Goal: Complete application form

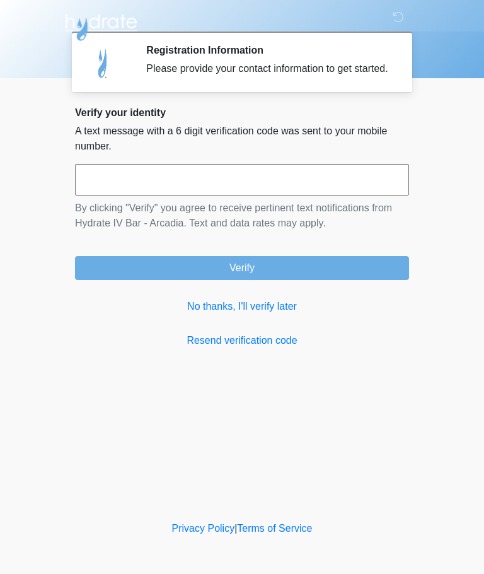
scroll to position [1, 0]
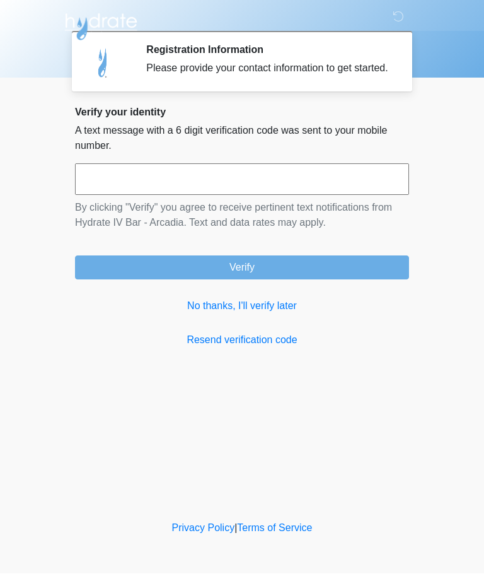
click at [265, 314] on link "No thanks, I'll verify later" at bounding box center [242, 306] width 334 height 15
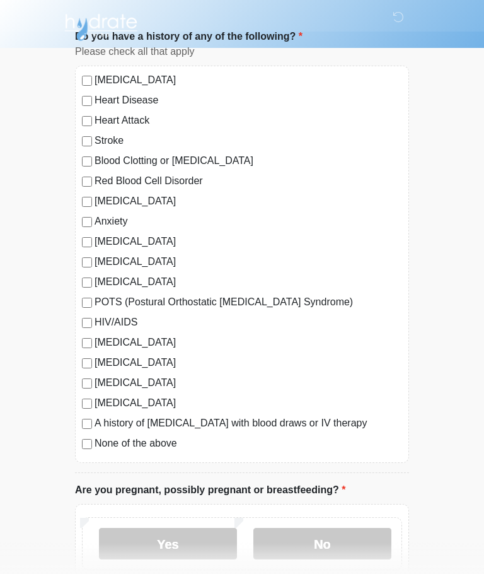
scroll to position [95, 0]
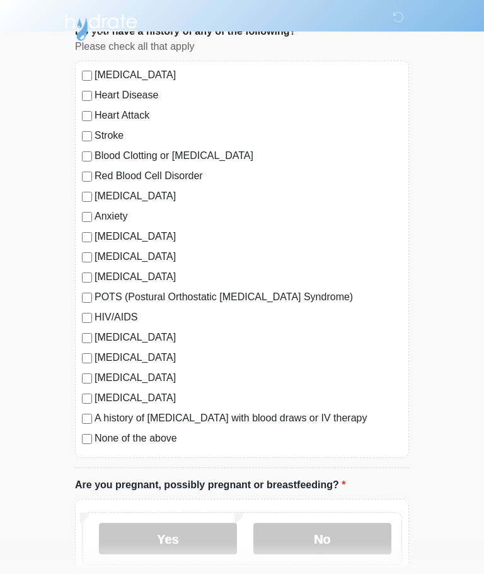
click at [117, 456] on div "High Blood Pressure Heart Disease Heart Attack Stroke Blood Clotting or Bleedin…" at bounding box center [242, 259] width 334 height 397
click at [115, 440] on label "None of the above" at bounding box center [249, 438] width 308 height 15
click at [310, 533] on label "No" at bounding box center [322, 539] width 138 height 32
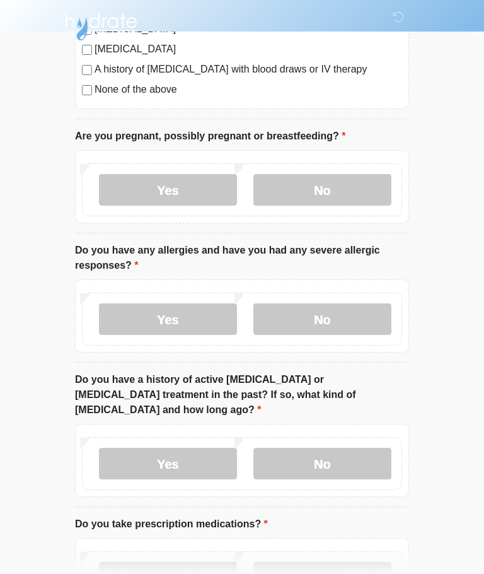
scroll to position [456, 0]
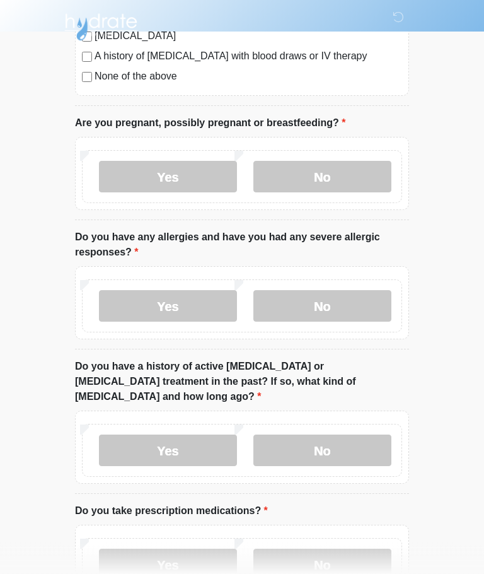
click at [212, 313] on label "Yes" at bounding box center [168, 307] width 138 height 32
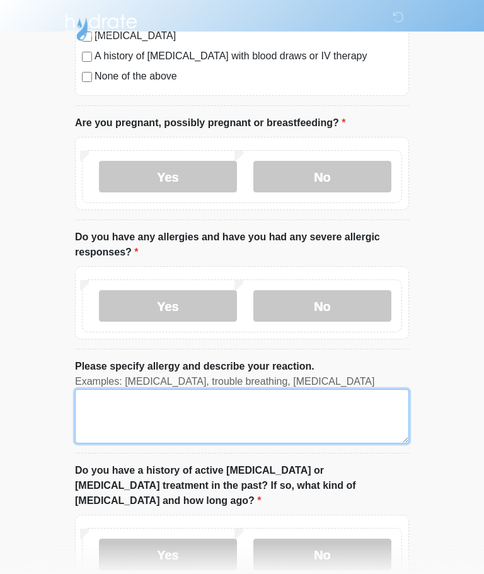
click at [257, 420] on textarea "Please specify allergy and describe your reaction." at bounding box center [242, 416] width 334 height 54
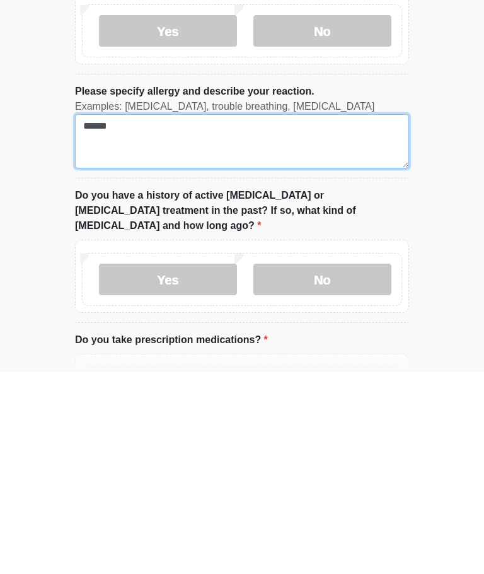
scroll to position [635, 0]
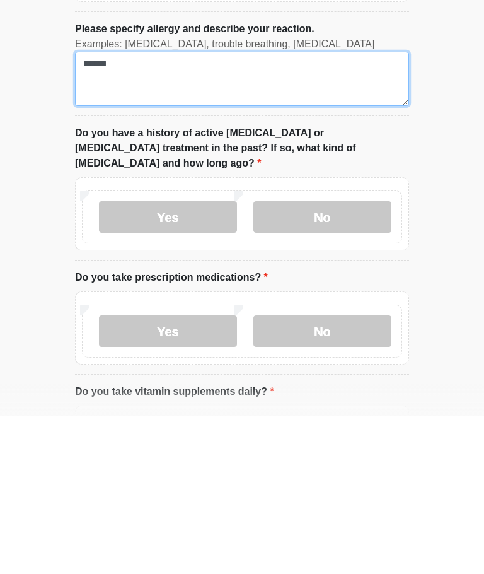
type textarea "******"
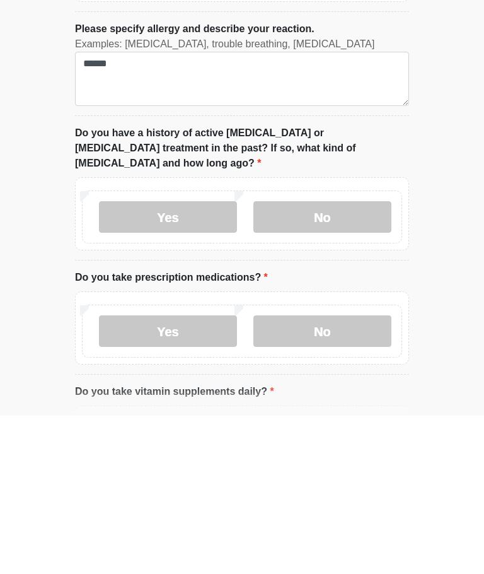
click at [368, 359] on label "No" at bounding box center [322, 375] width 138 height 32
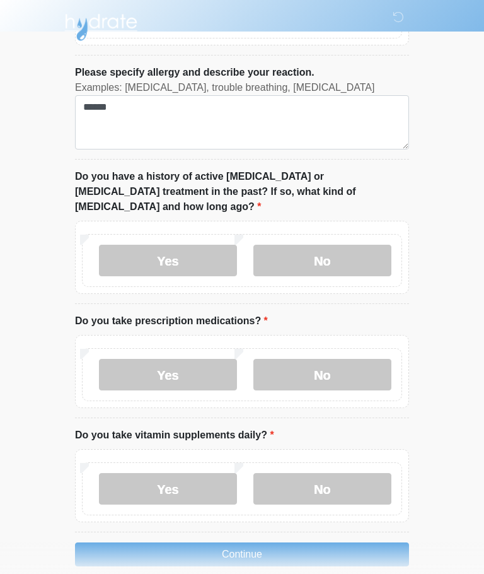
click at [175, 359] on label "Yes" at bounding box center [168, 375] width 138 height 32
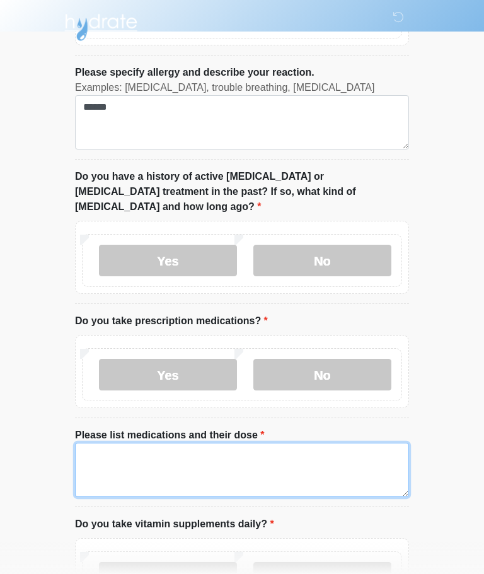
click at [211, 448] on textarea "Please list medications and their dose" at bounding box center [242, 470] width 334 height 54
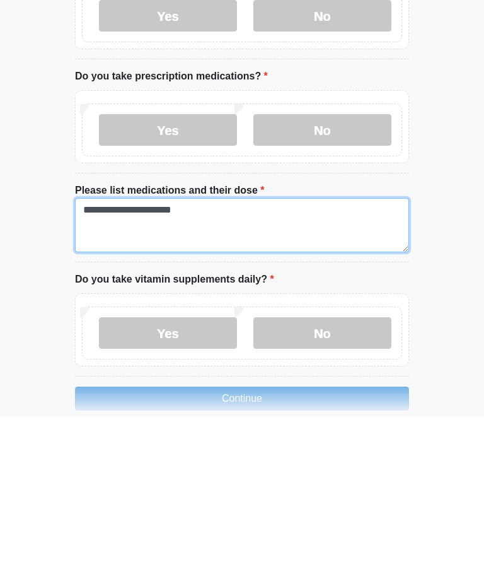
type textarea "**********"
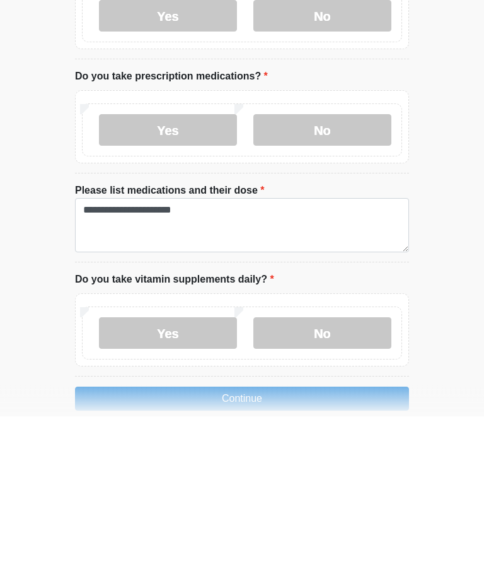
click at [346, 475] on label "No" at bounding box center [322, 491] width 138 height 32
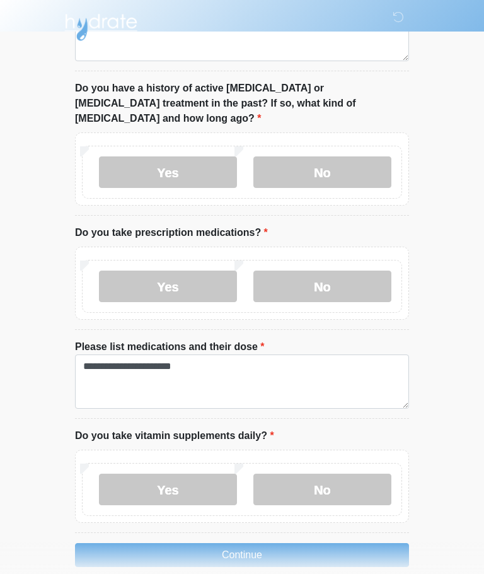
click at [343, 543] on button "Continue" at bounding box center [242, 555] width 334 height 24
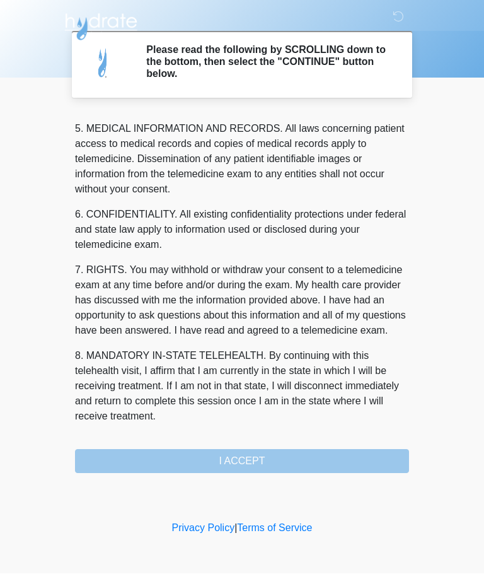
scroll to position [410, 0]
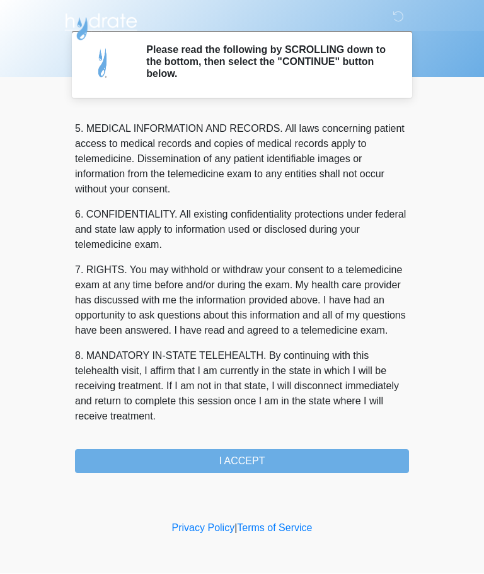
click at [359, 450] on button "I ACCEPT" at bounding box center [242, 461] width 334 height 24
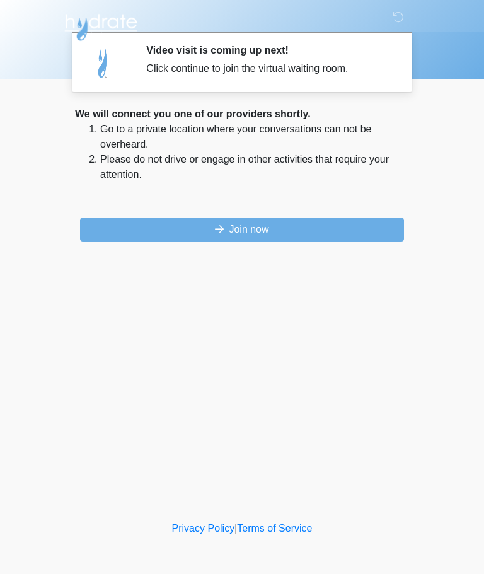
click at [343, 234] on button "Join now" at bounding box center [242, 229] width 324 height 24
